Goal: Information Seeking & Learning: Learn about a topic

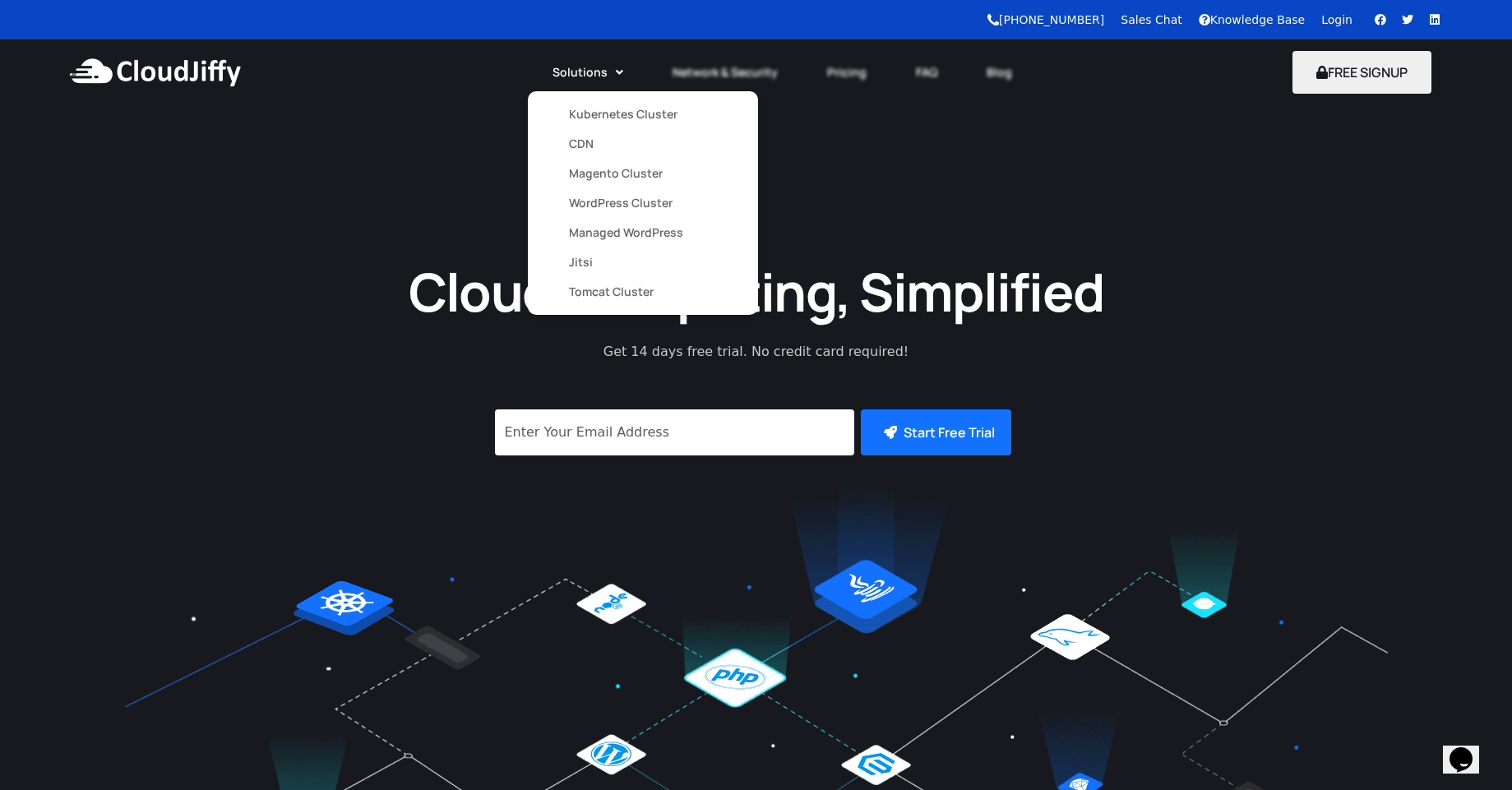
click at [602, 116] on link "Kubernetes Cluster" at bounding box center [643, 114] width 148 height 30
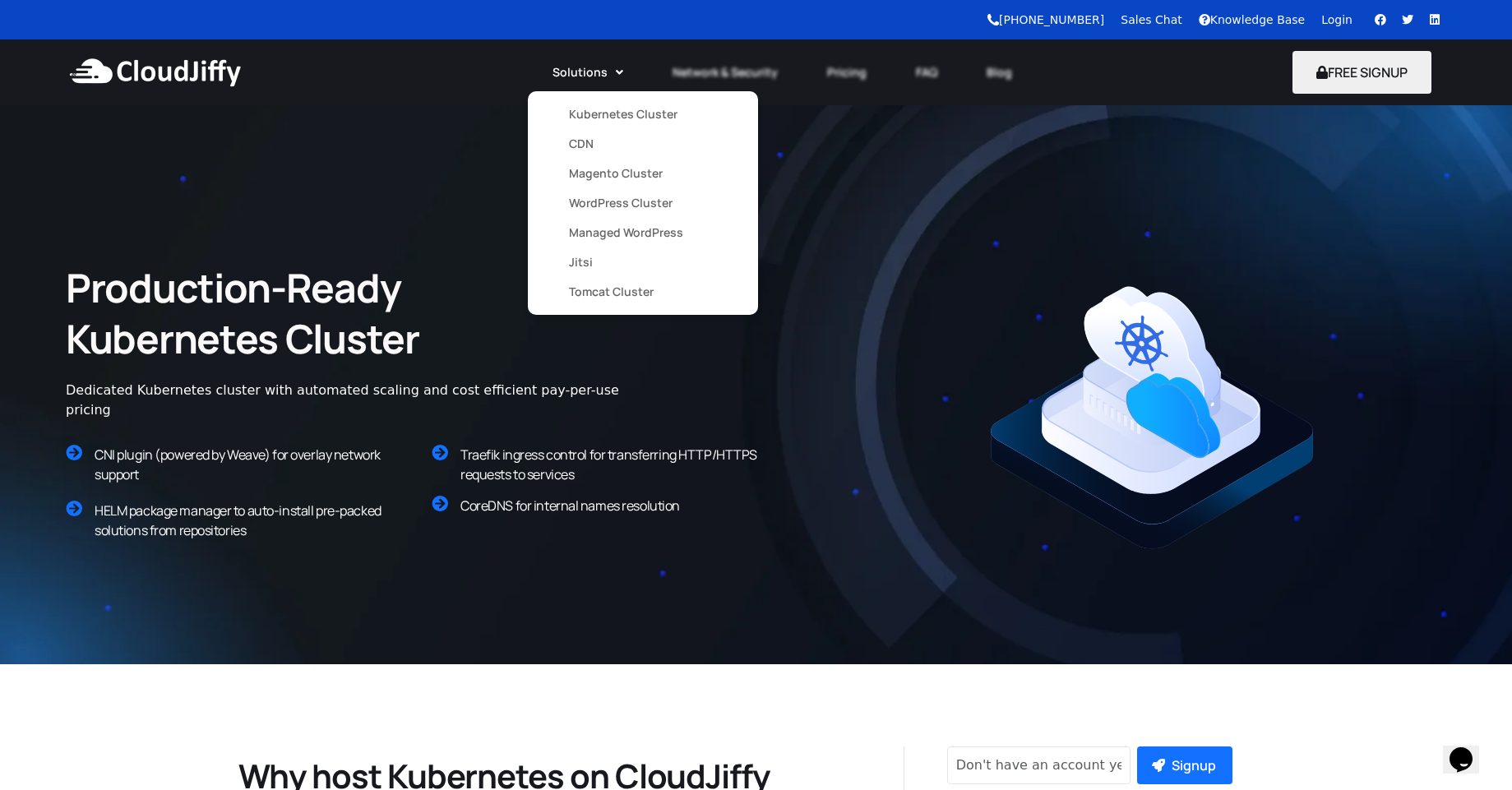
click at [625, 177] on link "Magento Cluster" at bounding box center [643, 173] width 148 height 30
